Goal: Task Accomplishment & Management: Manage account settings

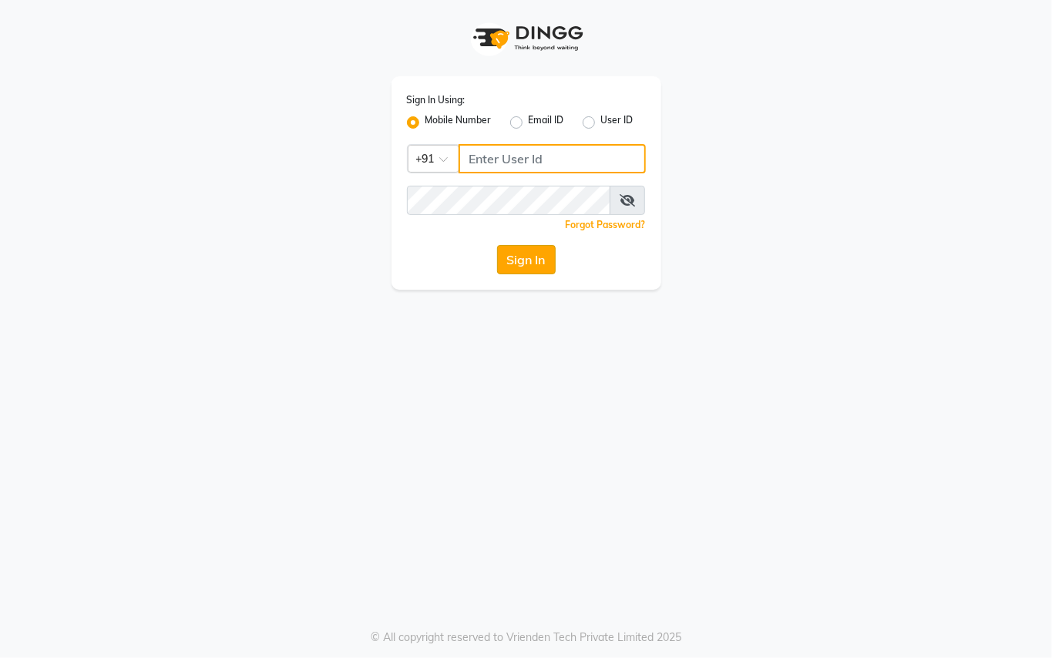
type input "9899449966"
click at [537, 254] on button "Sign In" at bounding box center [526, 259] width 59 height 29
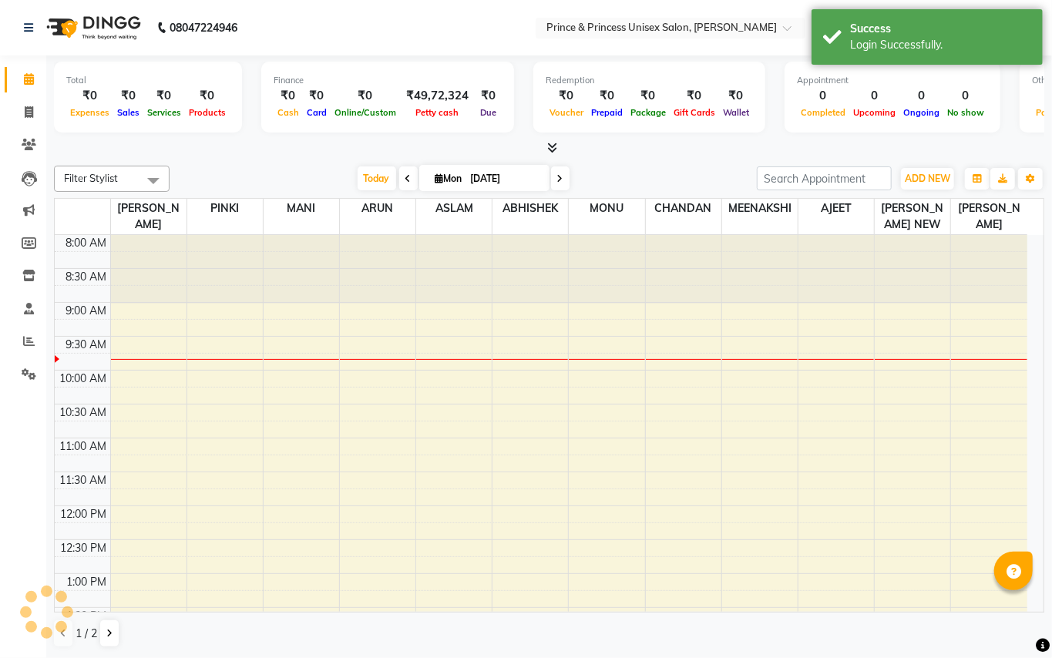
select select "en"
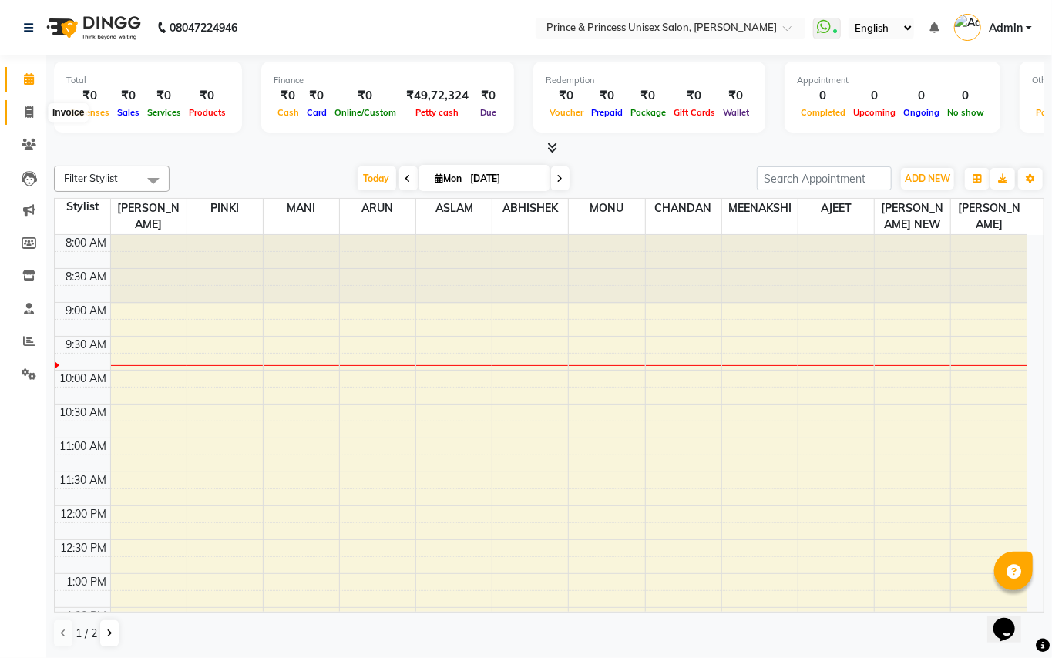
click at [29, 106] on icon at bounding box center [29, 112] width 8 height 12
select select "service"
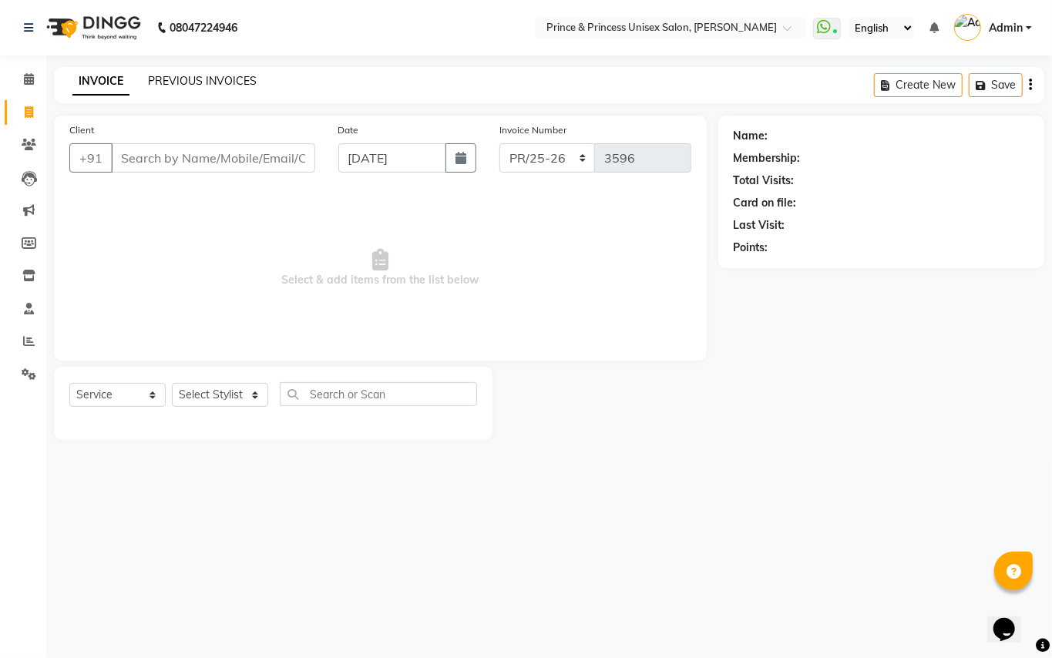
click at [228, 75] on link "PREVIOUS INVOICES" at bounding box center [202, 81] width 109 height 14
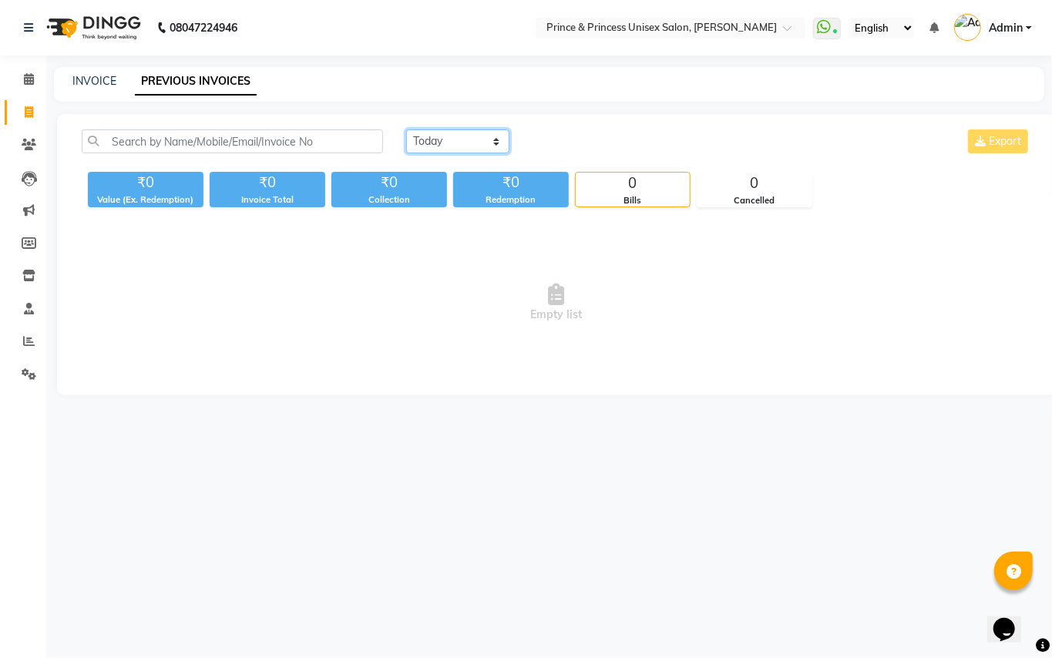
click at [416, 140] on select "[DATE] [DATE] Custom Range" at bounding box center [457, 141] width 103 height 24
select select "yesterday"
click at [406, 129] on select "[DATE] [DATE] Custom Range" at bounding box center [457, 141] width 103 height 24
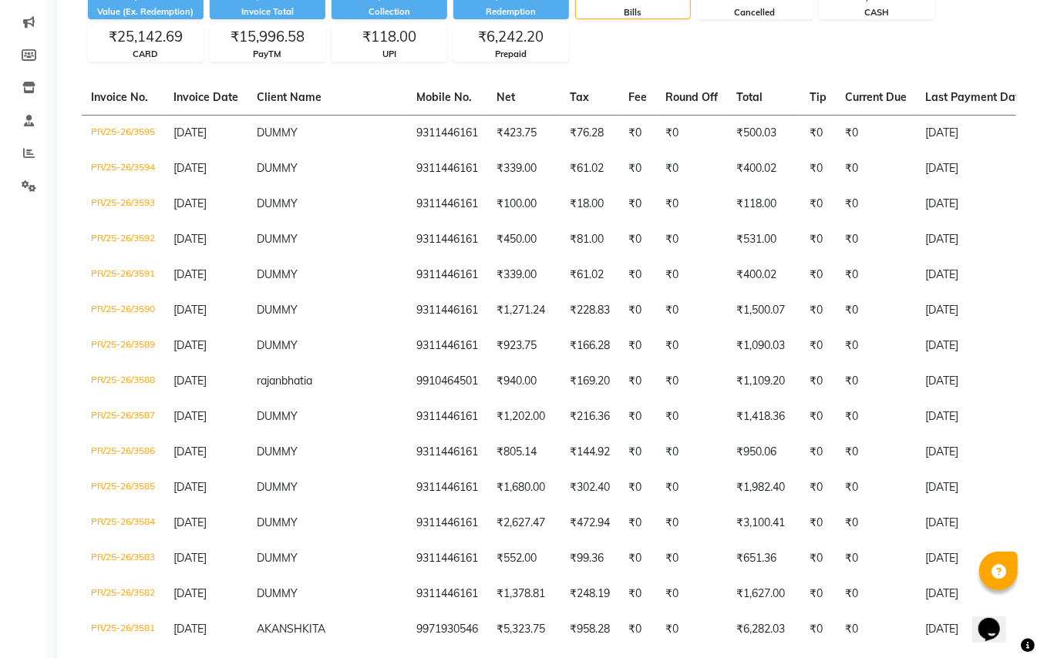
scroll to position [205, 0]
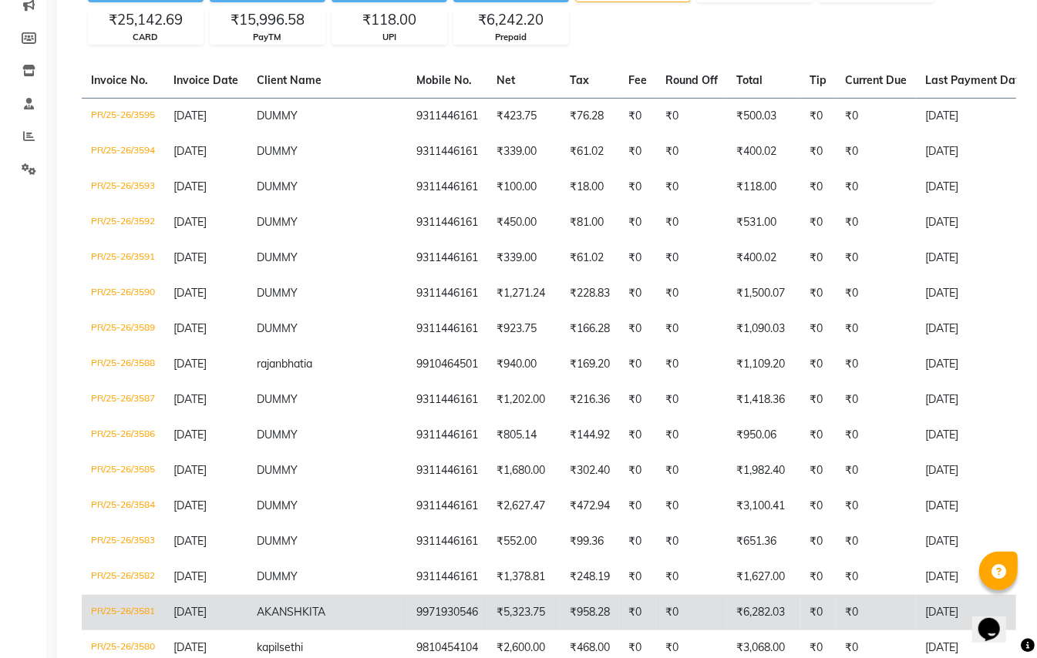
click at [732, 612] on td "₹6,282.03" at bounding box center [763, 612] width 73 height 35
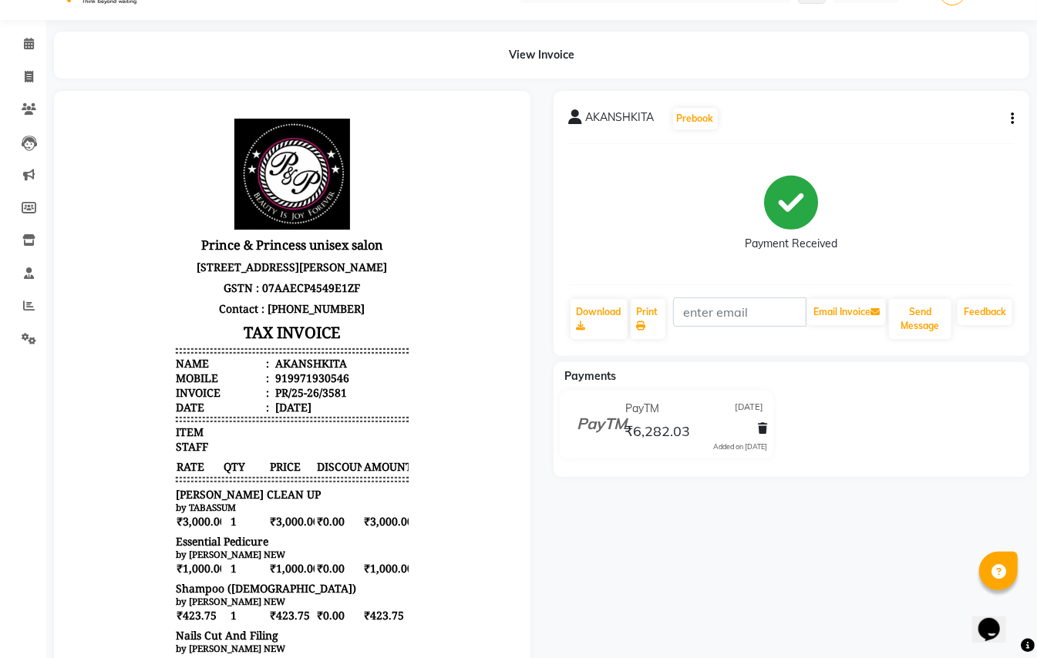
scroll to position [16, 0]
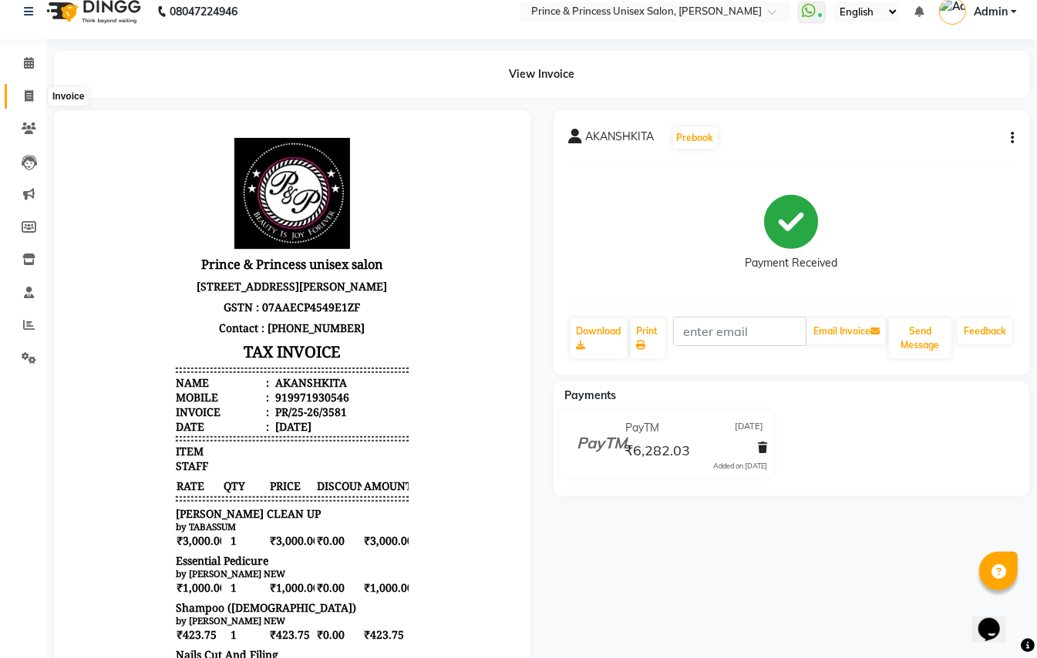
click at [25, 93] on icon at bounding box center [29, 96] width 8 height 12
select select "service"
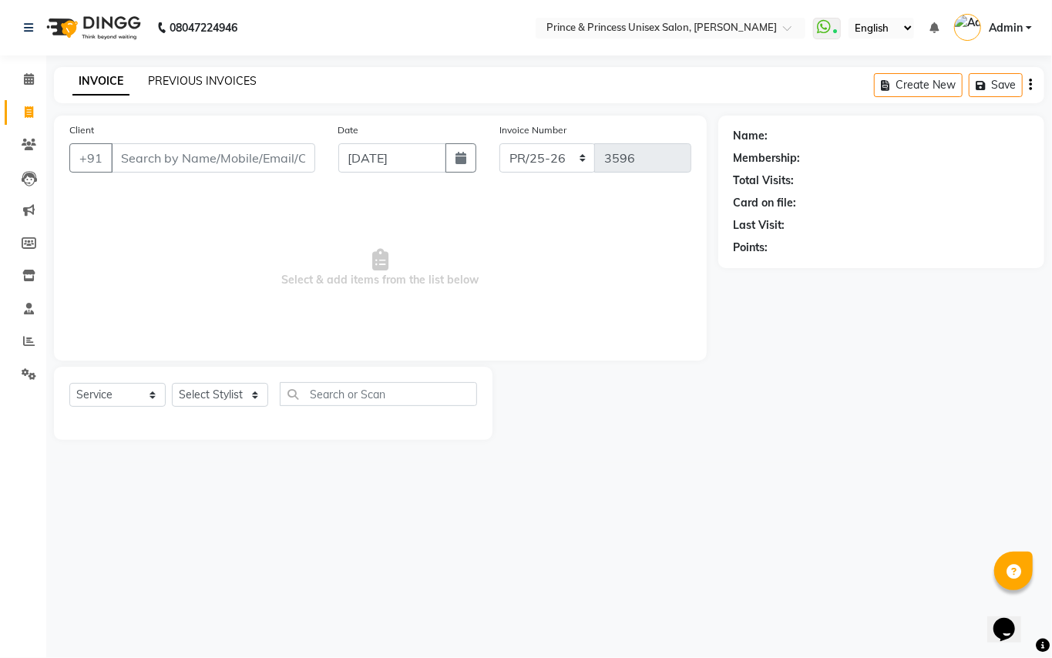
click at [196, 76] on link "PREVIOUS INVOICES" at bounding box center [202, 81] width 109 height 14
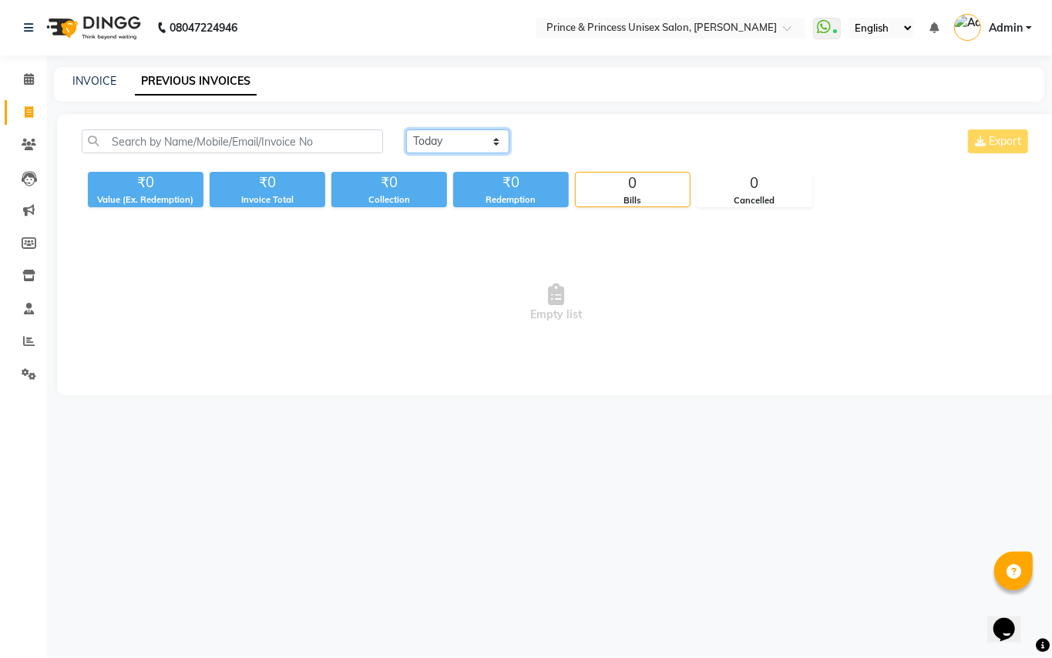
click at [425, 139] on select "[DATE] [DATE] Custom Range" at bounding box center [457, 141] width 103 height 24
select select "range"
click at [406, 129] on select "[DATE] [DATE] Custom Range" at bounding box center [457, 141] width 103 height 24
click at [566, 142] on input "[DATE]" at bounding box center [583, 142] width 108 height 22
select select "9"
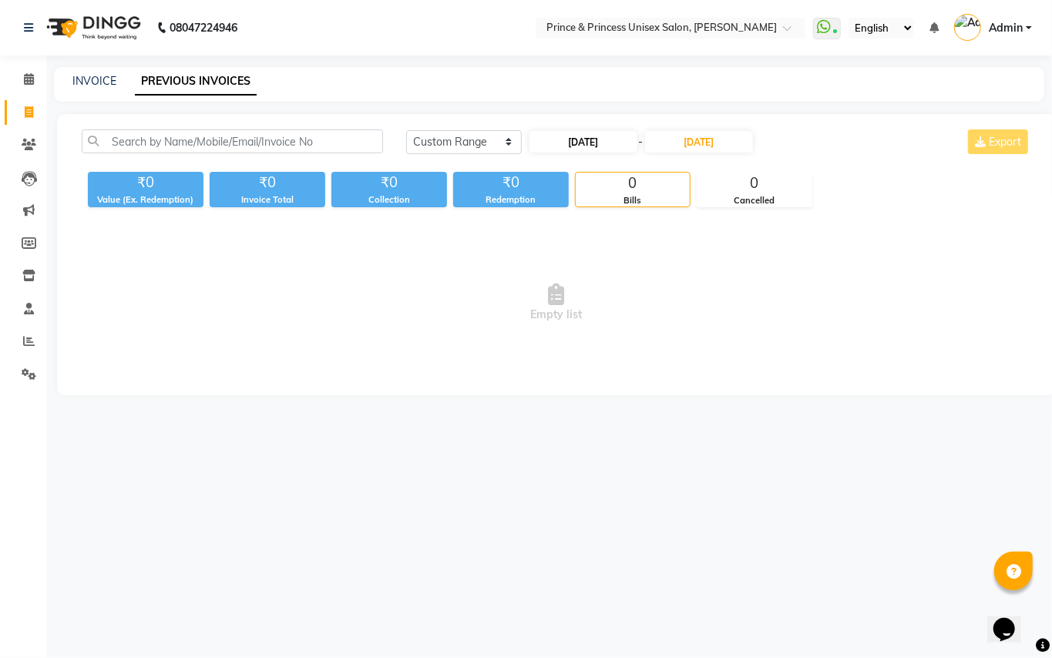
select select "2025"
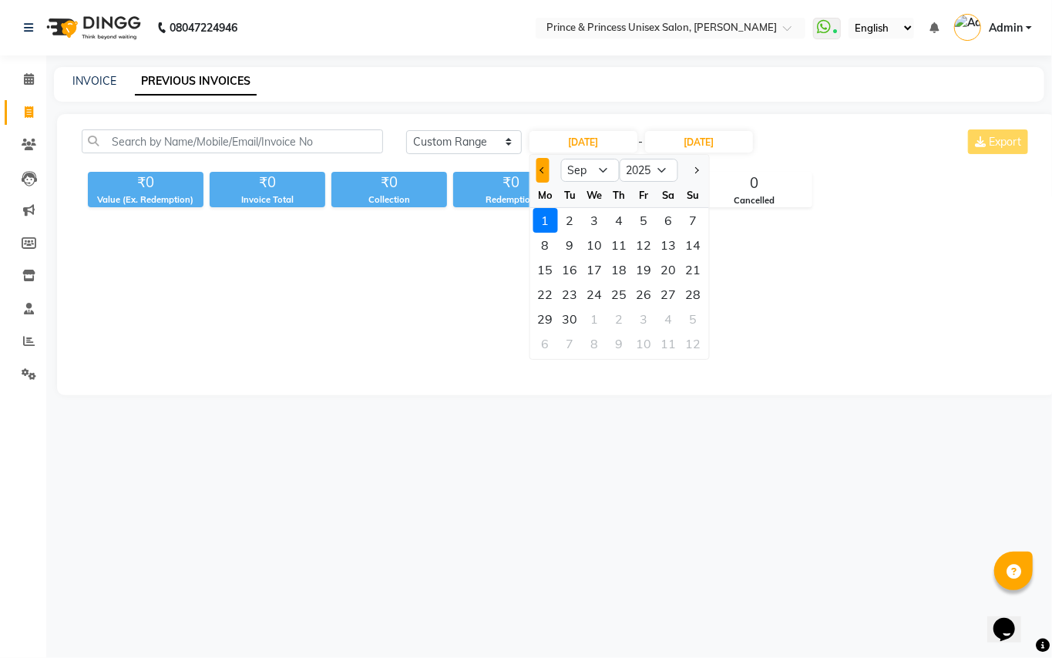
click at [537, 171] on button "Previous month" at bounding box center [542, 170] width 13 height 25
select select "8"
click at [643, 217] on div "1" at bounding box center [643, 220] width 25 height 25
type input "[DATE]"
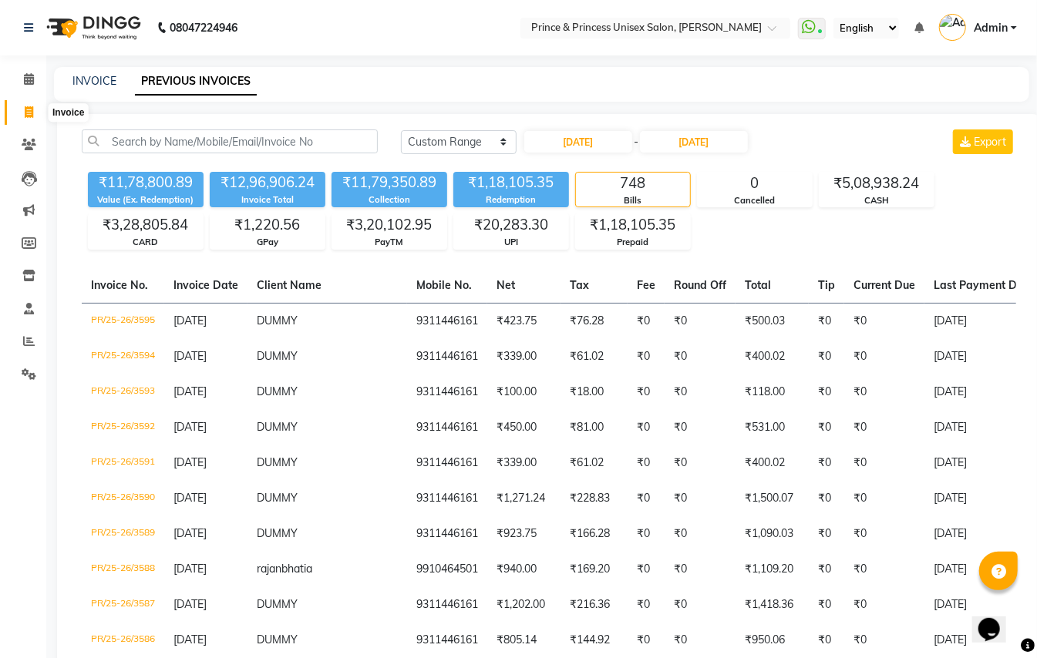
click at [25, 105] on span at bounding box center [28, 113] width 27 height 18
select select "service"
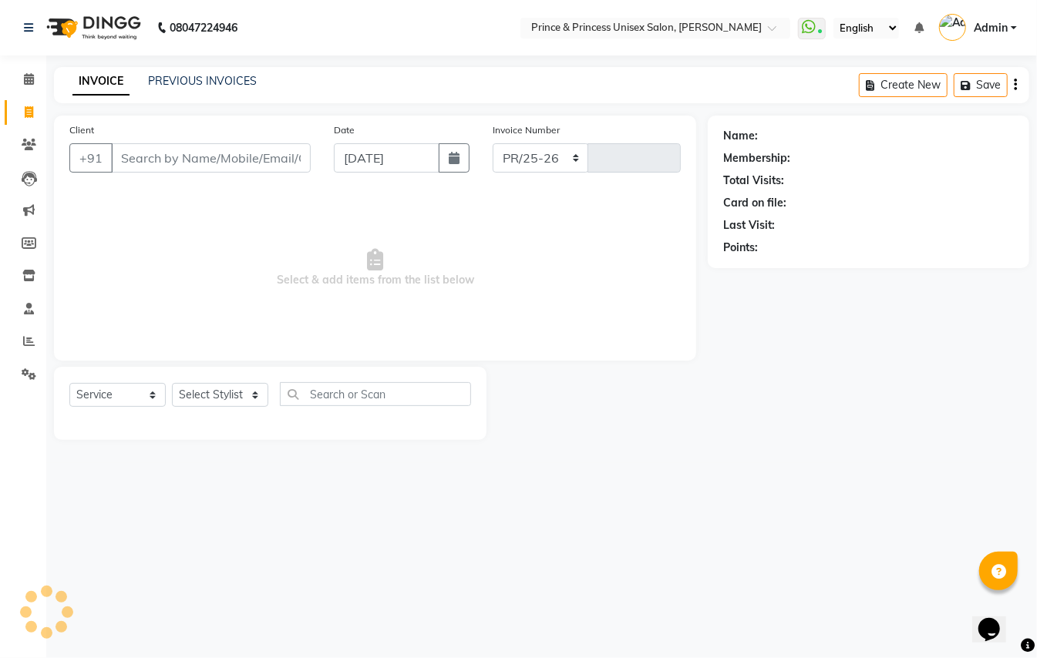
select select "3760"
type input "3596"
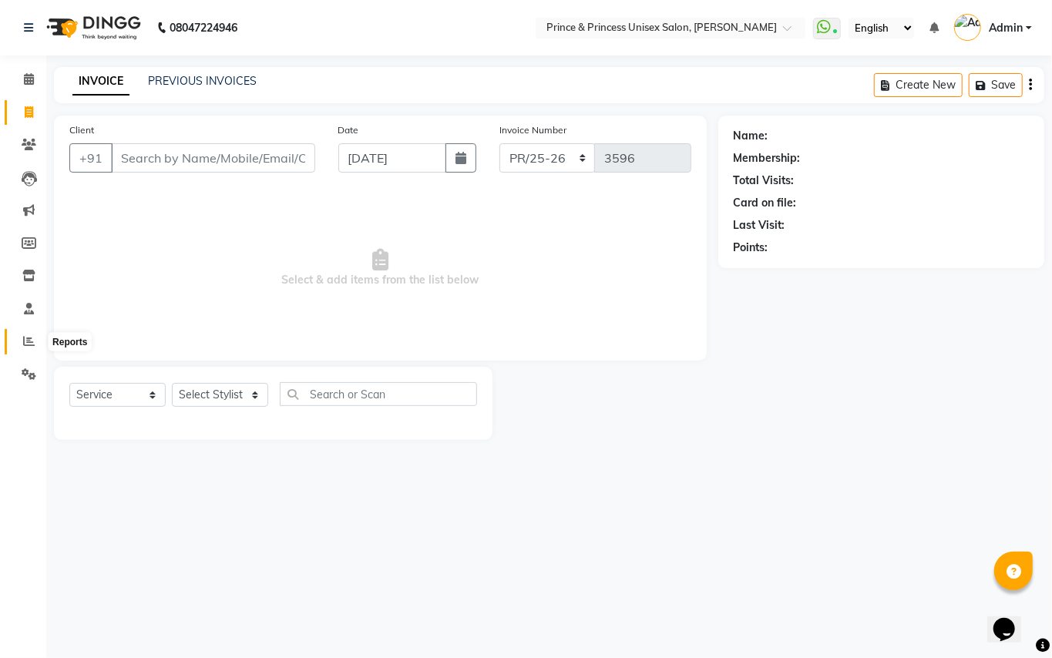
click at [29, 342] on icon at bounding box center [29, 341] width 12 height 12
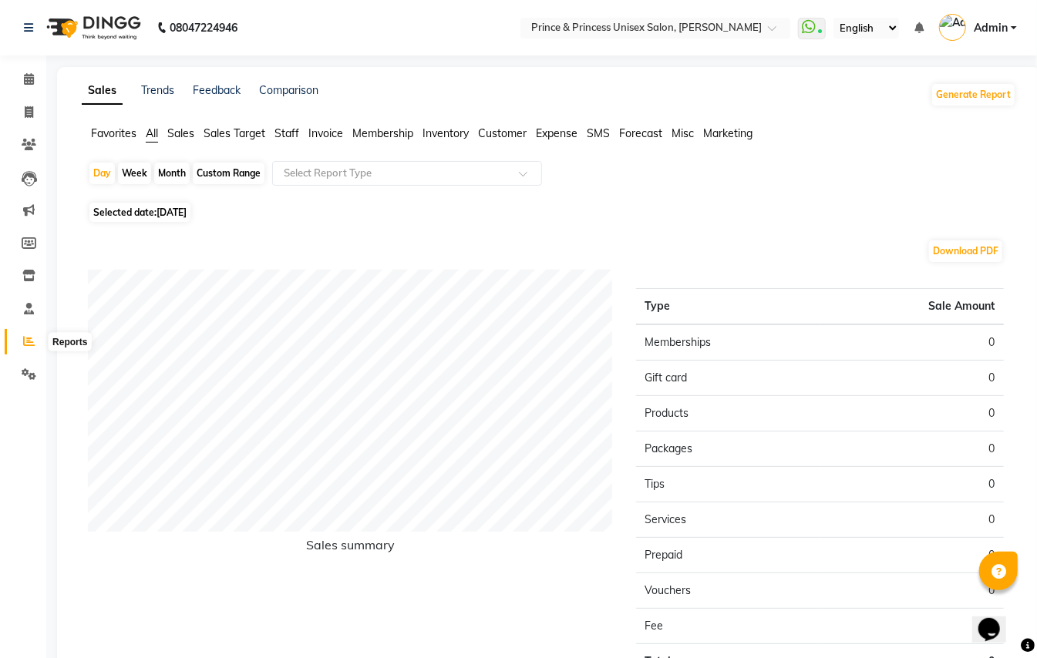
click at [29, 338] on icon at bounding box center [29, 341] width 12 height 12
click at [287, 133] on span "Staff" at bounding box center [286, 133] width 25 height 14
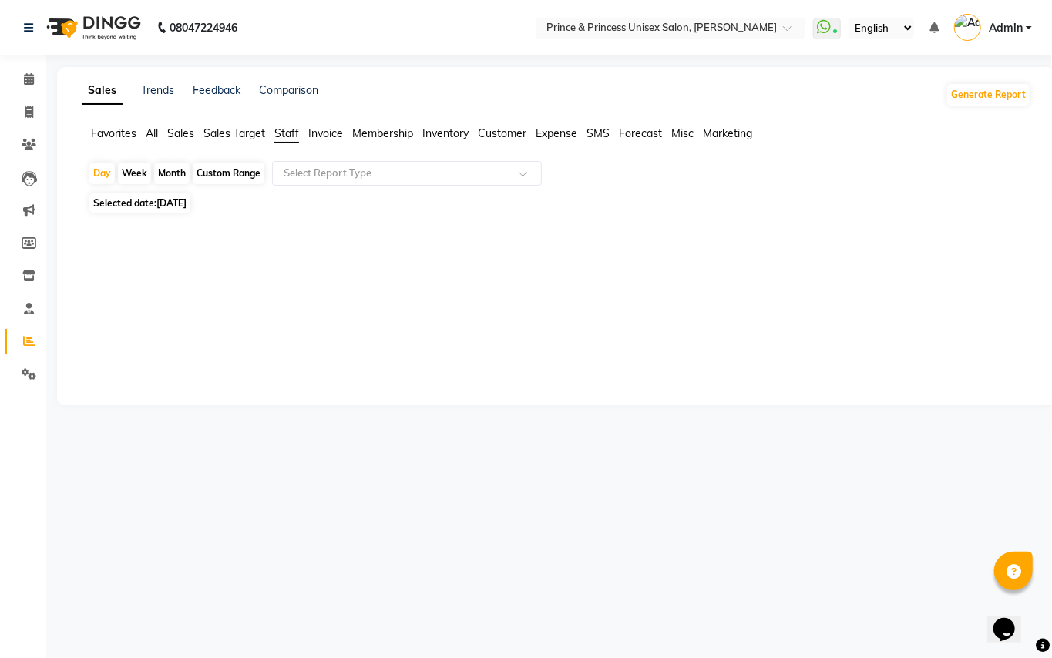
click at [180, 171] on div "Month" at bounding box center [171, 174] width 35 height 22
select select "9"
select select "2025"
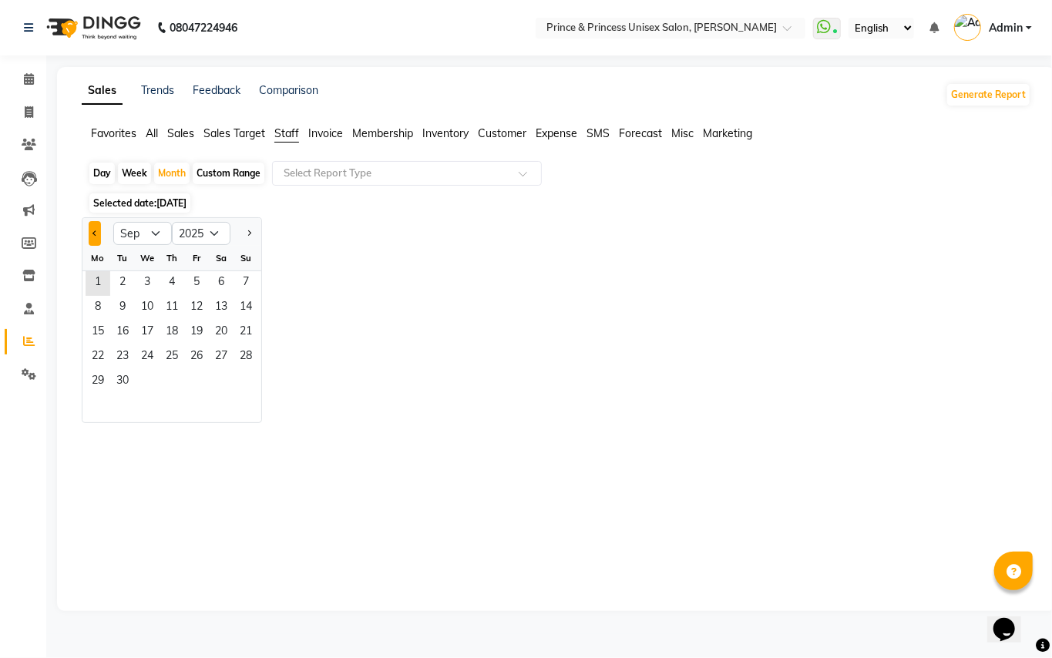
click at [93, 235] on span "Previous month" at bounding box center [94, 232] width 5 height 5
select select "8"
click at [200, 281] on span "1" at bounding box center [196, 283] width 25 height 25
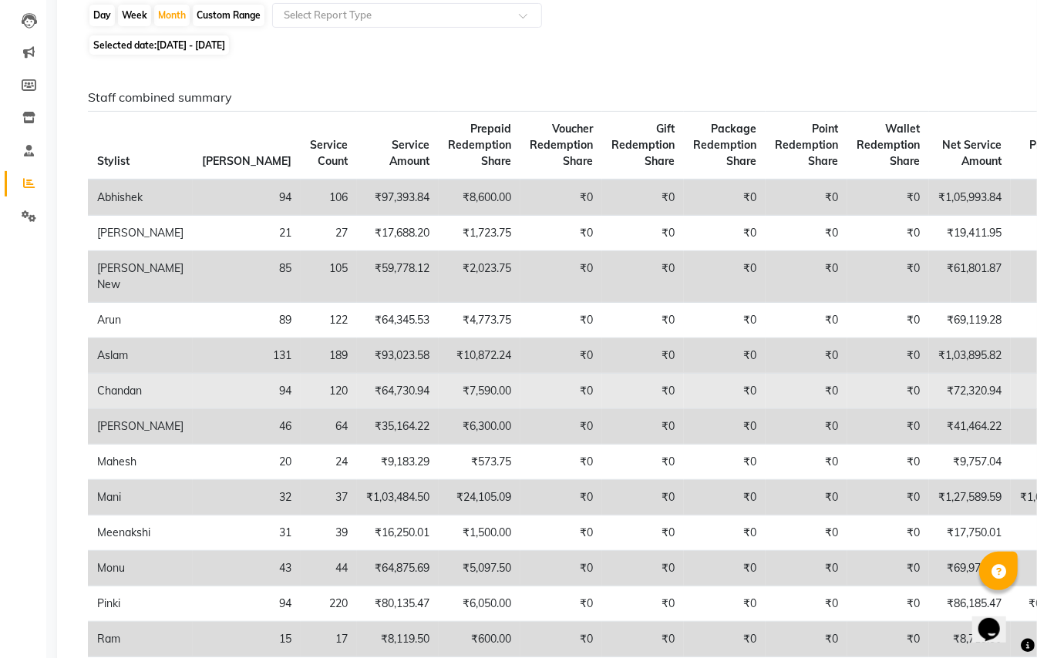
scroll to position [62, 0]
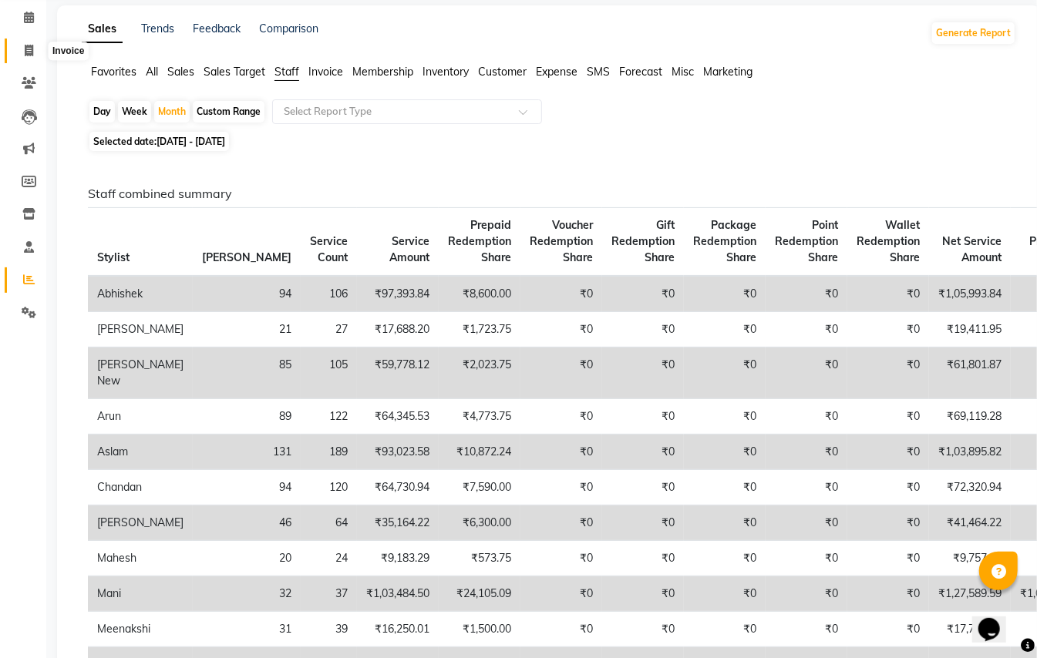
click at [25, 51] on icon at bounding box center [29, 51] width 8 height 12
select select "service"
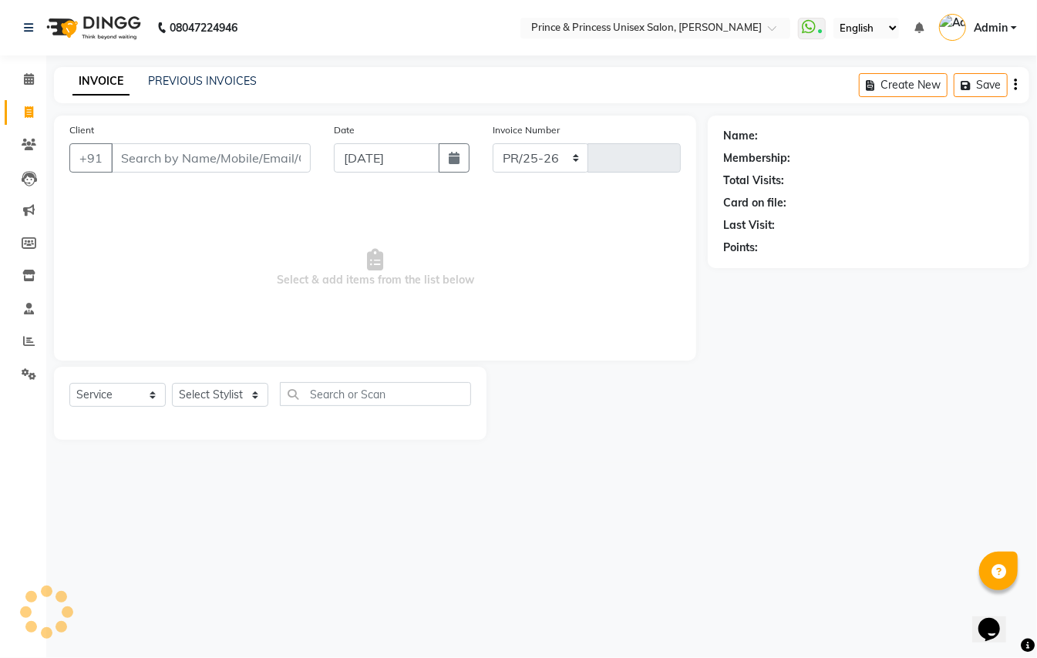
select select "3760"
type input "3596"
